Goal: Find specific page/section: Find specific page/section

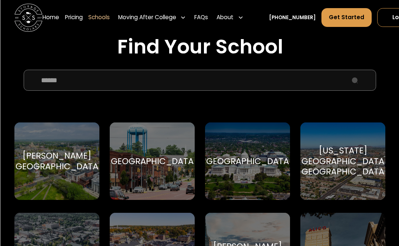
scroll to position [235, 0]
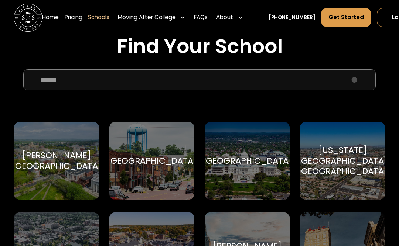
click at [116, 83] on input "School Select Form" at bounding box center [199, 79] width 352 height 21
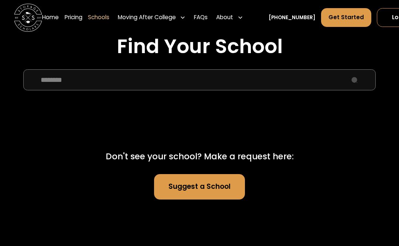
click at [39, 81] on input "********" at bounding box center [199, 79] width 352 height 21
type input "**********"
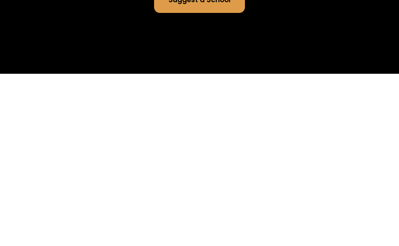
scroll to position [251, 0]
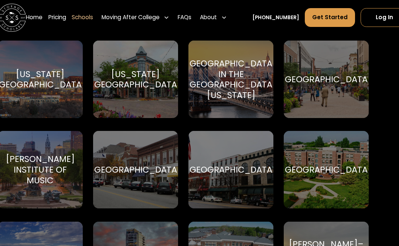
scroll to position [944, 16]
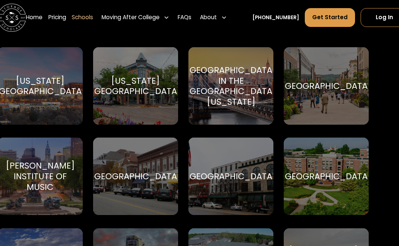
click at [226, 122] on div "Columbia University in the City of New York Columbia University in the City of …" at bounding box center [230, 86] width 85 height 78
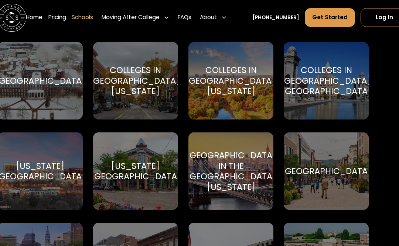
scroll to position [858, 16]
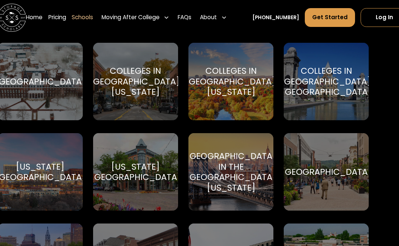
click at [229, 78] on div "Colleges in [GEOGRAPHIC_DATA], [US_STATE]" at bounding box center [231, 82] width 92 height 32
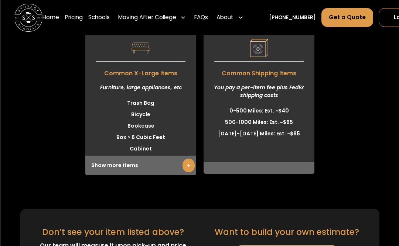
scroll to position [2050, 0]
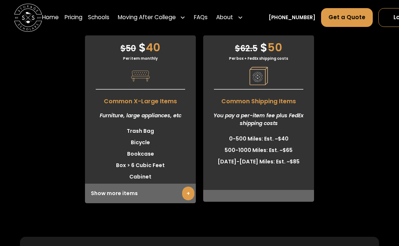
click at [98, 18] on link "Schools" at bounding box center [98, 18] width 21 height 20
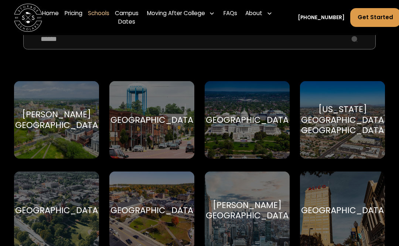
scroll to position [276, 0]
click at [53, 41] on input "School Select Form" at bounding box center [199, 38] width 352 height 21
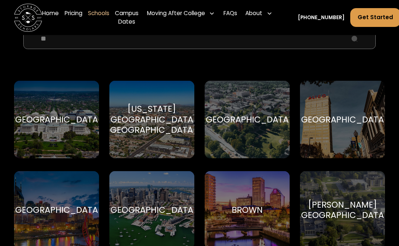
type input "*"
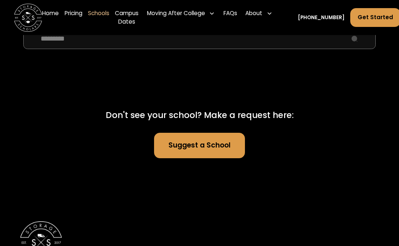
type input "********"
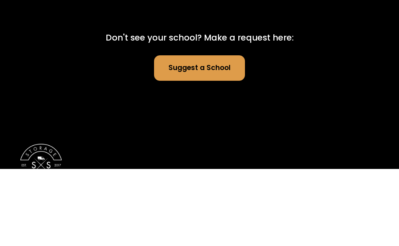
click at [185, 133] on link "Suggest a School" at bounding box center [199, 145] width 91 height 25
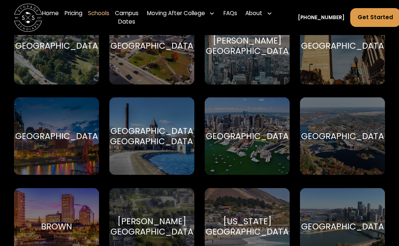
scroll to position [440, 0]
